Goal: Task Accomplishment & Management: Use online tool/utility

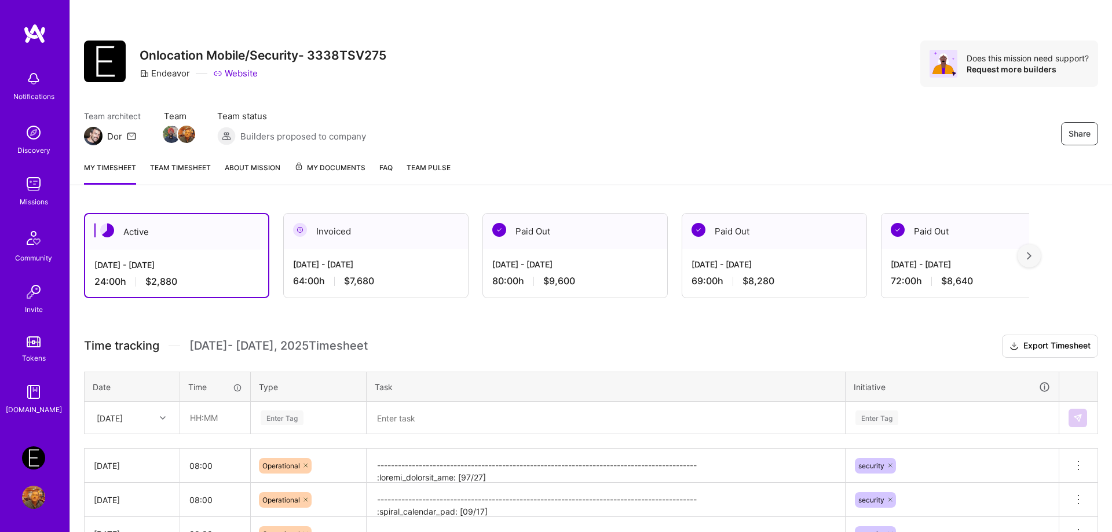
scroll to position [107, 0]
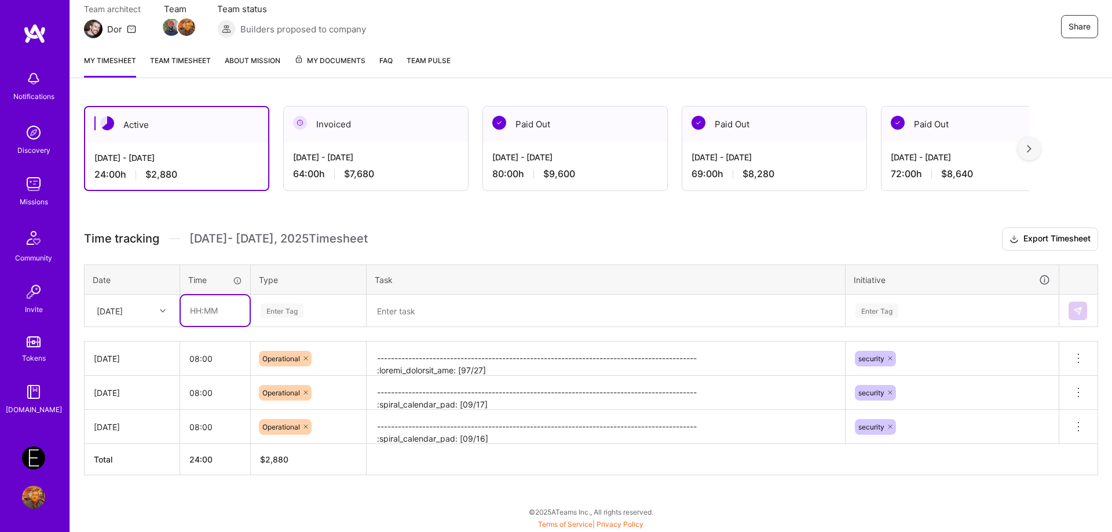
click at [232, 309] on input "text" at bounding box center [215, 311] width 69 height 31
type input "08:00"
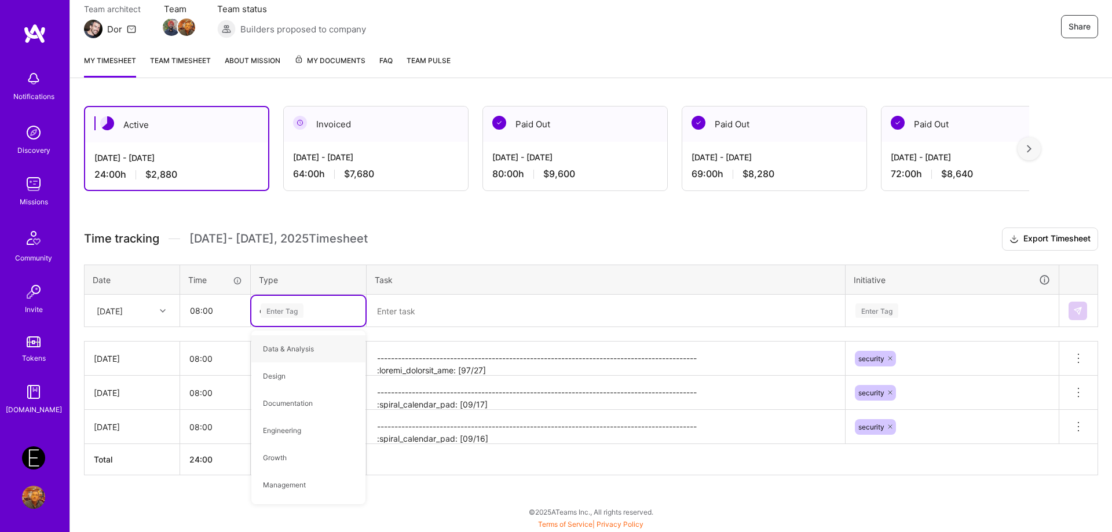
type input "op"
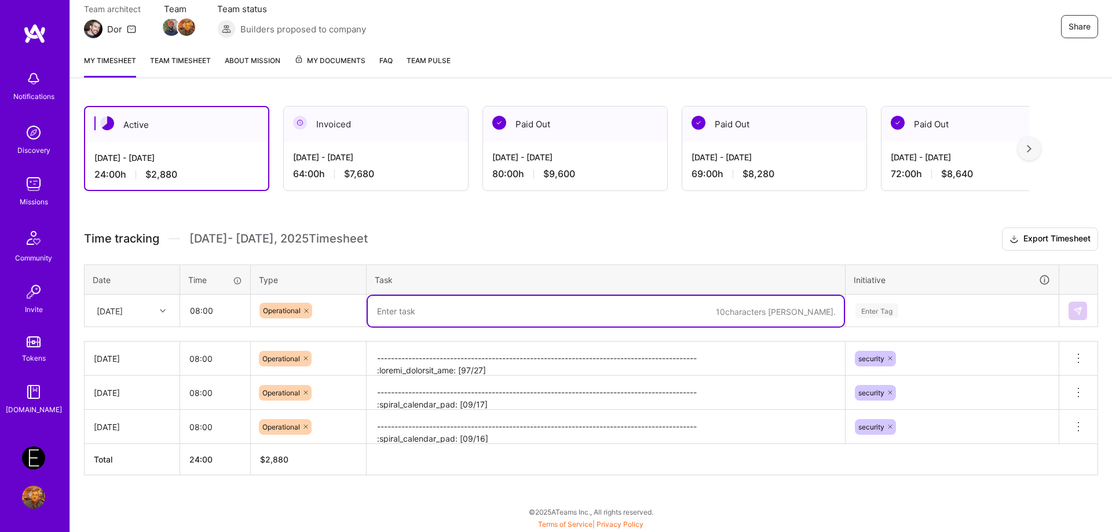
paste textarea "-------------------------------------------------------------------------------…"
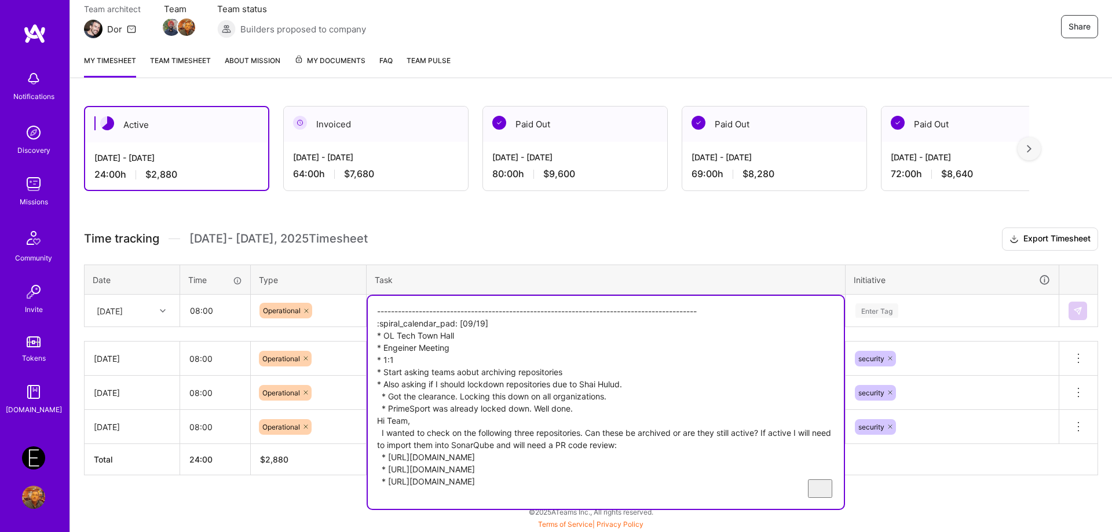
type textarea "-------------------------------------------------------------------------------…"
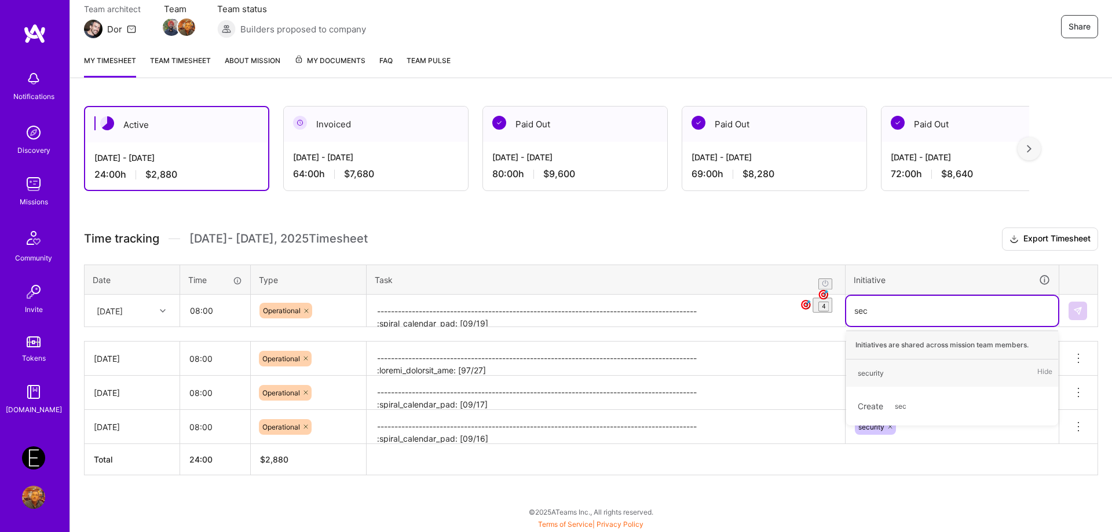
type input "secu"
